Goal: Check status: Check status

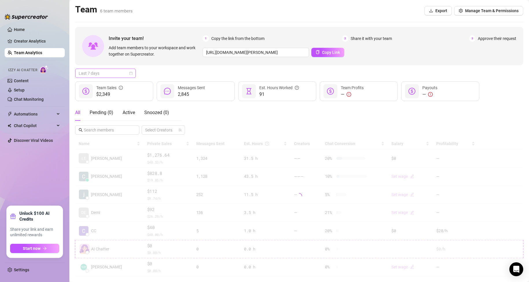
click at [119, 73] on span "Last 7 days" at bounding box center [106, 73] width 54 height 9
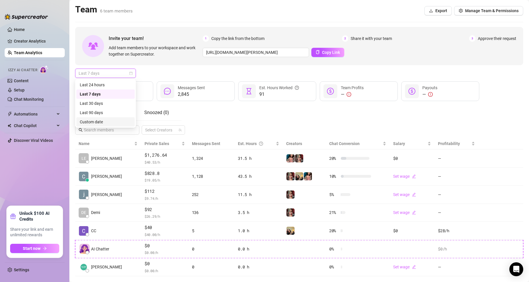
click at [96, 123] on div "Custom date" at bounding box center [105, 122] width 51 height 6
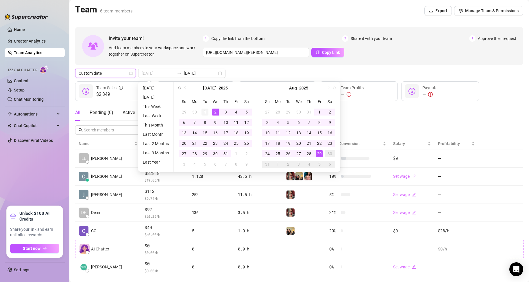
type input "[DATE]"
click at [204, 114] on div "1" at bounding box center [205, 111] width 7 height 7
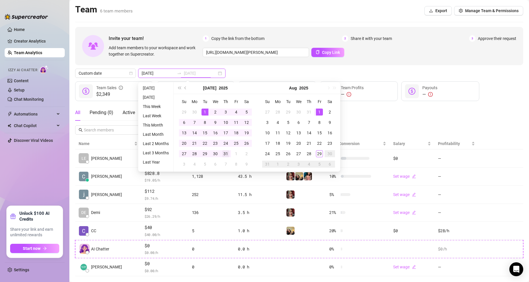
type input "[DATE]"
click at [227, 156] on div "31" at bounding box center [225, 153] width 7 height 7
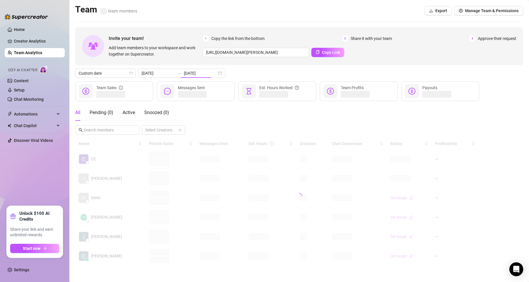
click at [248, 75] on div "Custom date [DATE] [DATE]" at bounding box center [299, 73] width 448 height 9
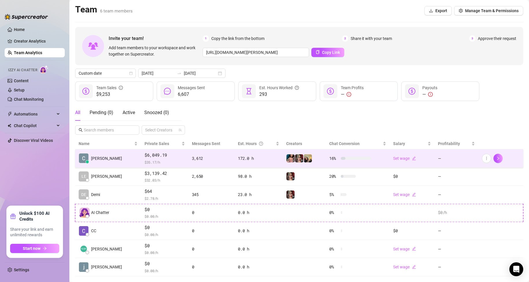
click at [145, 159] on div "$6,049.19 $ 35.17 /h" at bounding box center [165, 158] width 40 height 13
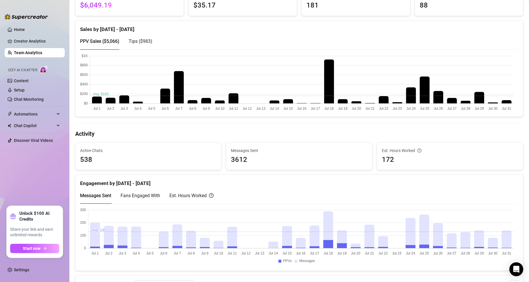
scroll to position [29, 0]
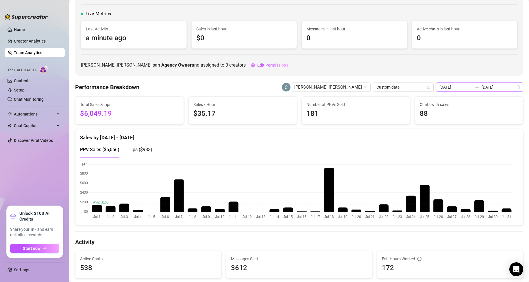
click at [470, 86] on input "[DATE]" at bounding box center [456, 87] width 33 height 6
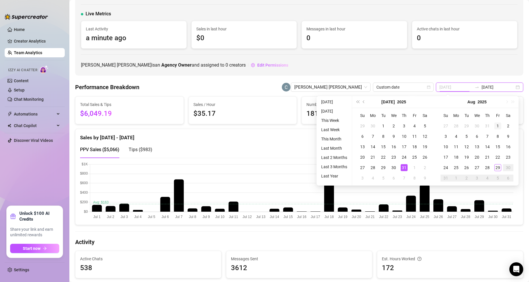
type input "[DATE]"
click at [496, 124] on div "1" at bounding box center [498, 125] width 7 height 7
type input "[DATE]"
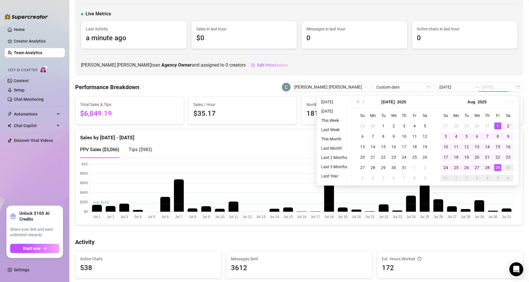
click at [501, 169] on div "29" at bounding box center [498, 167] width 7 height 7
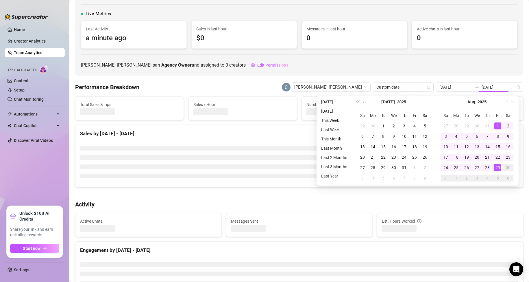
type input "[DATE]"
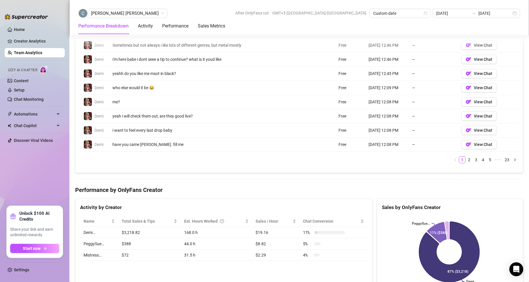
scroll to position [492, 0]
